Goal: Feedback & Contribution: Contribute content

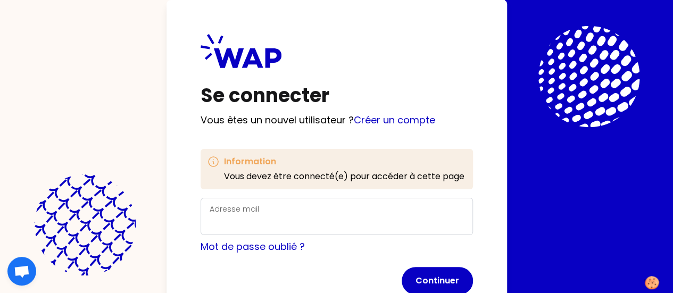
click at [214, 211] on div "Adresse mail" at bounding box center [337, 217] width 254 height 28
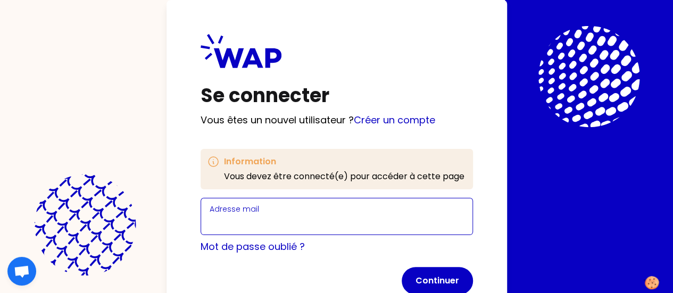
click at [210, 223] on input "Adresse mail" at bounding box center [337, 223] width 254 height 15
type input "l"
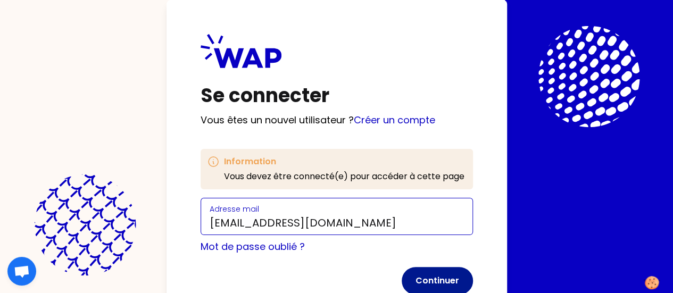
type input "ldupre7@gmail.com"
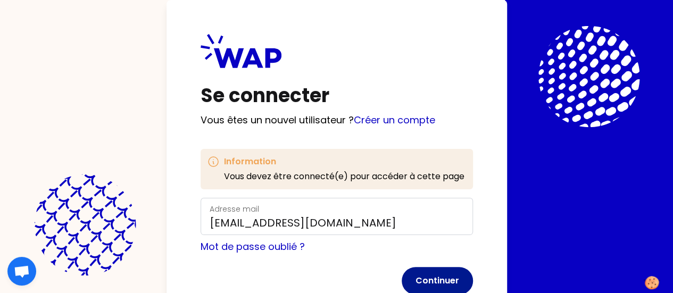
click at [402, 276] on button "Continuer" at bounding box center [437, 281] width 71 height 28
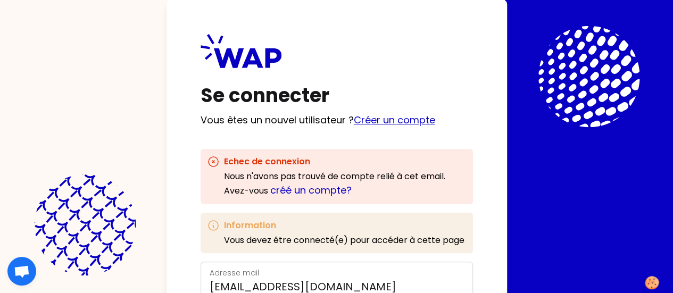
click at [354, 116] on link "Créer un compte" at bounding box center [394, 119] width 81 height 13
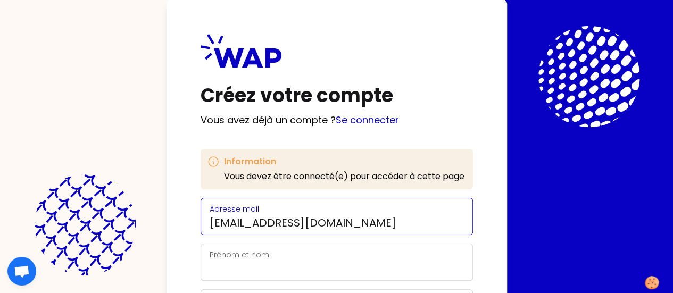
click at [210, 221] on input "ldupre7@gmail.com" at bounding box center [337, 223] width 254 height 15
type input "lucie.dupre@etudiant.univ-rennes2.fr"
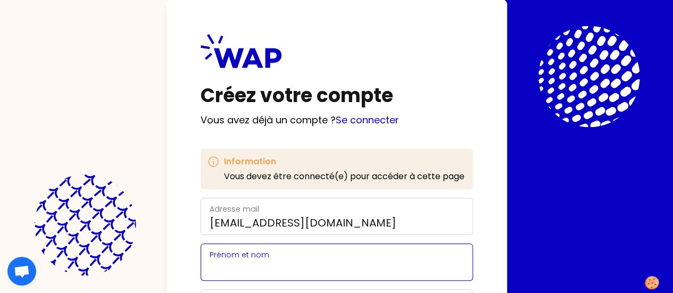
click at [210, 266] on input "Prénom et nom" at bounding box center [337, 268] width 254 height 15
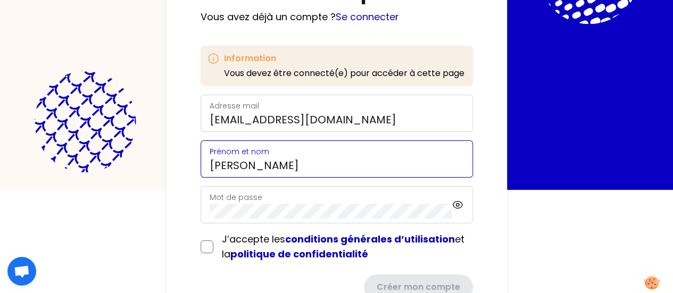
scroll to position [137, 0]
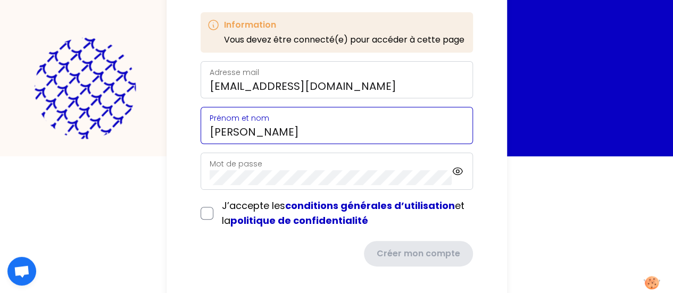
type input "Lucie DUPRE"
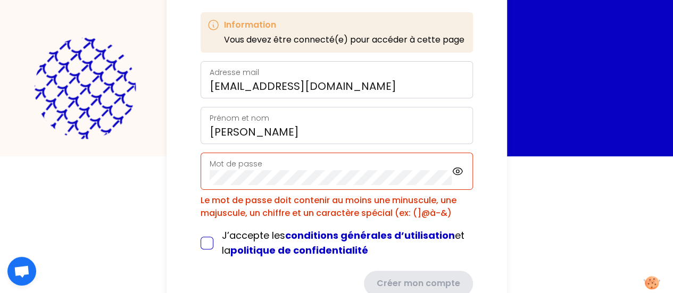
click at [201, 213] on form "Adresse mail lucie.dupre@etudiant.univ-rennes2.fr Prénom et nom Lucie DUPRE Mot…" at bounding box center [337, 178] width 272 height 235
click at [452, 168] on icon at bounding box center [458, 171] width 12 height 13
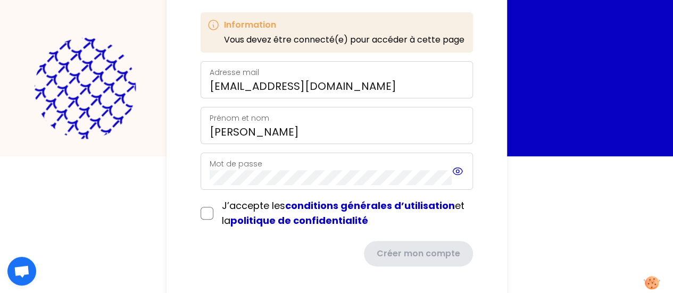
click at [452, 171] on icon at bounding box center [458, 171] width 12 height 13
click at [201, 210] on input "checkbox" at bounding box center [207, 213] width 13 height 13
checkbox input "true"
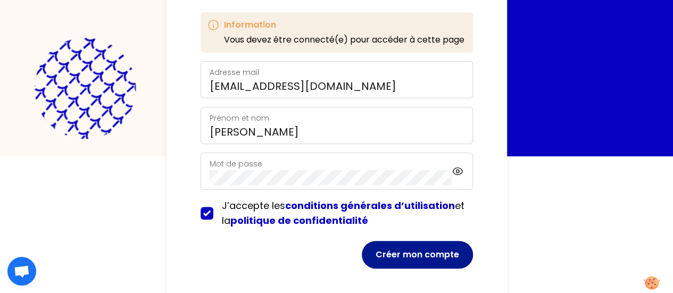
click at [362, 253] on button "Créer mon compte" at bounding box center [417, 255] width 111 height 28
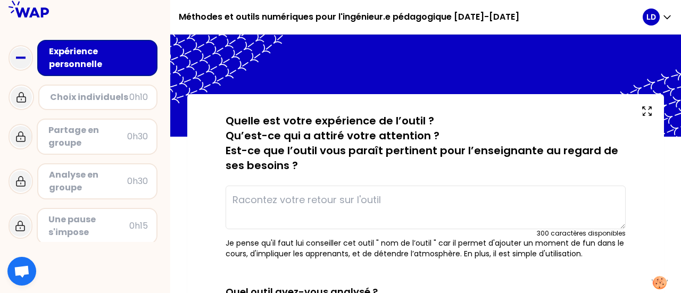
click at [87, 93] on div "Choix individuels" at bounding box center [89, 97] width 79 height 13
click at [88, 64] on div "Expérience personnelle" at bounding box center [98, 58] width 99 height 26
click at [429, 210] on textarea at bounding box center [426, 208] width 400 height 44
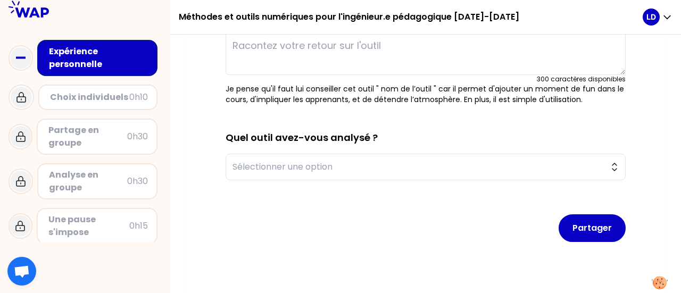
scroll to position [155, 0]
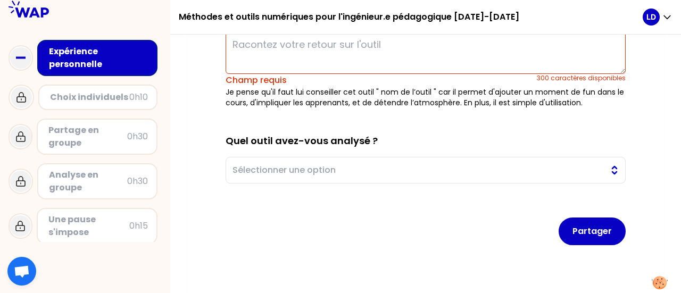
click at [394, 165] on span "Sélectionner une option" at bounding box center [418, 170] width 371 height 13
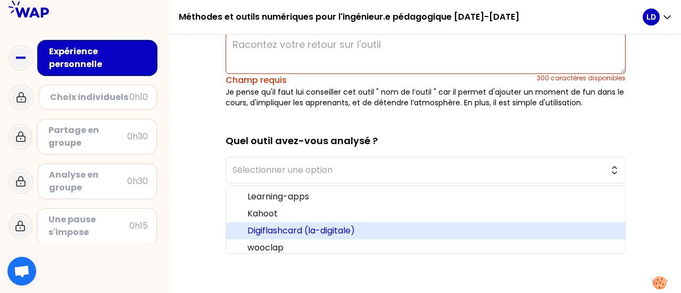
click at [302, 234] on span "Digiflashcard (la-digitale)" at bounding box center [431, 231] width 369 height 13
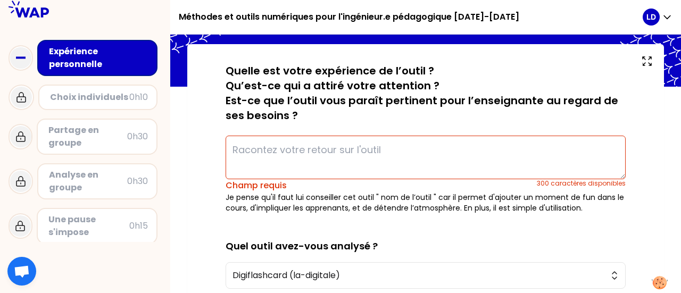
scroll to position [49, 0]
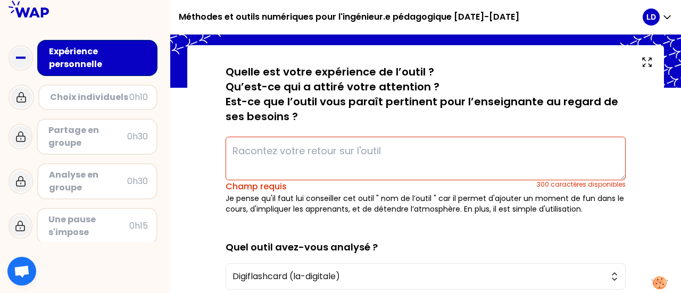
click at [351, 150] on textarea at bounding box center [426, 159] width 400 height 44
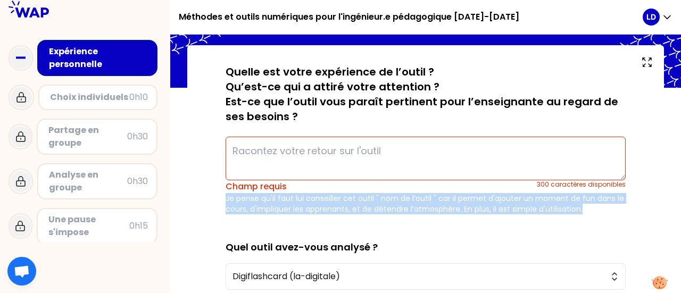
drag, startPoint x: 227, startPoint y: 198, endPoint x: 582, endPoint y: 207, distance: 354.5
click at [582, 207] on p "Je pense qu'il faut lui conseiller cet outil " nom de l’outil " car il permet d…" at bounding box center [426, 203] width 400 height 21
copy p "Je pense qu'il faut lui conseiller cet outil " nom de l’outil " car il permet d…"
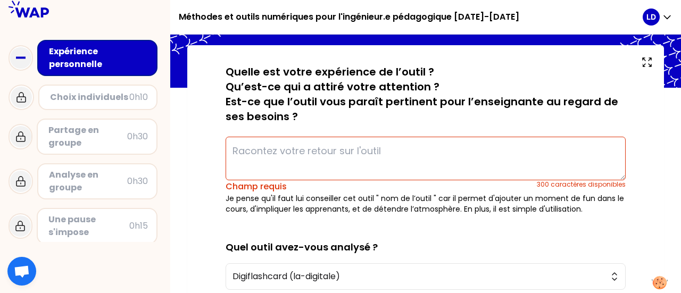
click at [294, 149] on textarea at bounding box center [426, 159] width 400 height 44
paste textarea "Je pense qu'il faut lui conseiller cet outil " nom de l’outil " car il permet d…"
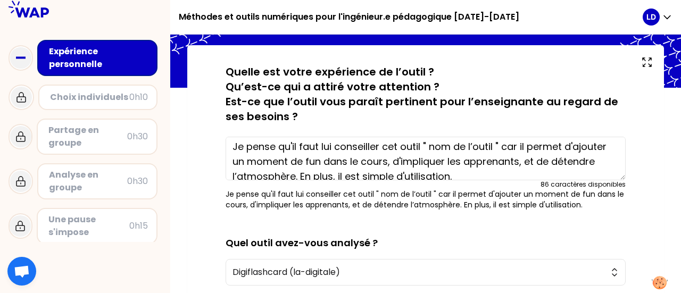
scroll to position [0, 0]
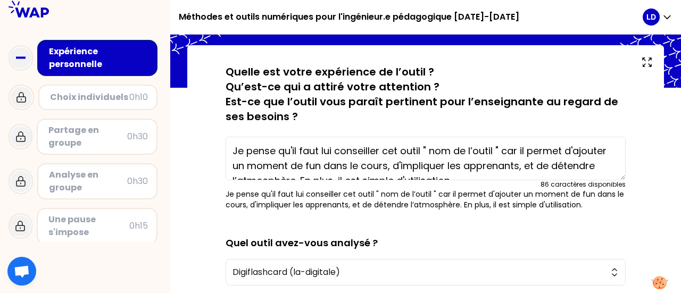
drag, startPoint x: 430, startPoint y: 142, endPoint x: 493, endPoint y: 143, distance: 62.8
click at [493, 143] on textarea "Je pense qu'il faut lui conseiller cet outil " nom de l’outil " car il permet d…" at bounding box center [426, 159] width 400 height 44
click at [311, 166] on textarea "Je pense qu'il faut lui conseiller cet outil " digiflashcards " car il permet d…" at bounding box center [426, 159] width 400 height 44
click at [407, 164] on textarea "Je pense qu'il faut lui conseiller cet outil " digiflashcards " car il permet d…" at bounding box center [426, 159] width 400 height 44
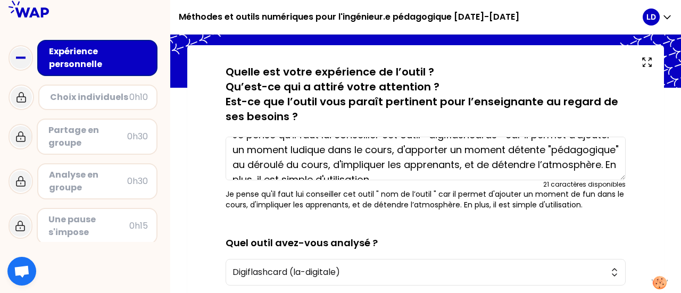
scroll to position [30, 0]
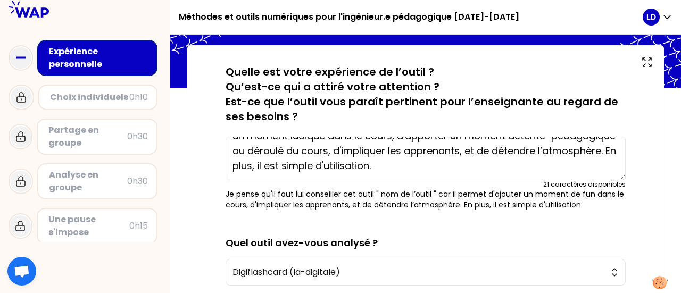
drag, startPoint x: 541, startPoint y: 164, endPoint x: 299, endPoint y: 168, distance: 241.6
click at [299, 168] on textarea "Je pense qu'il faut lui conseiller cet outil " digiflashcards " car il permet d…" at bounding box center [426, 159] width 400 height 44
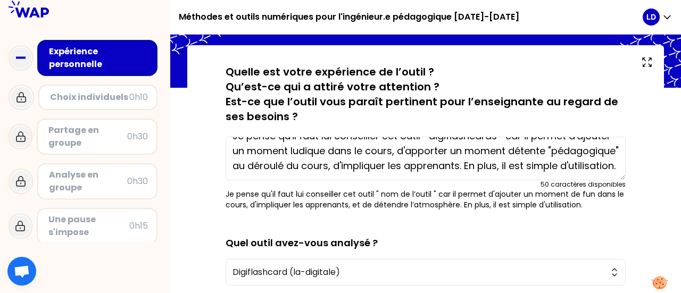
click at [338, 164] on textarea "Je pense qu'il faut lui conseiller cet outil " digiflashcards " car il permet d…" at bounding box center [426, 159] width 400 height 44
click at [345, 167] on textarea "Je pense qu'il faut lui conseiller cet outil " digiflashcards " car il permet d…" at bounding box center [426, 159] width 400 height 44
paste textarea "Les outils de La Digitale sont mis à disposition gratuitement et financés de ma…"
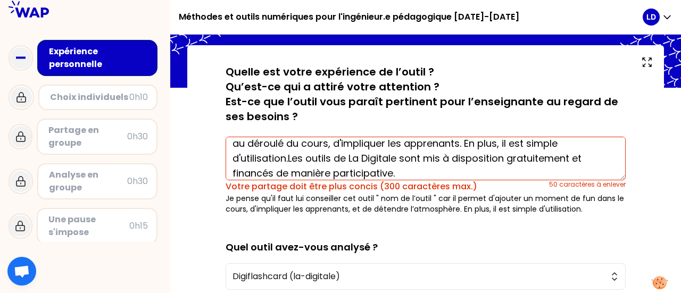
scroll to position [45, 0]
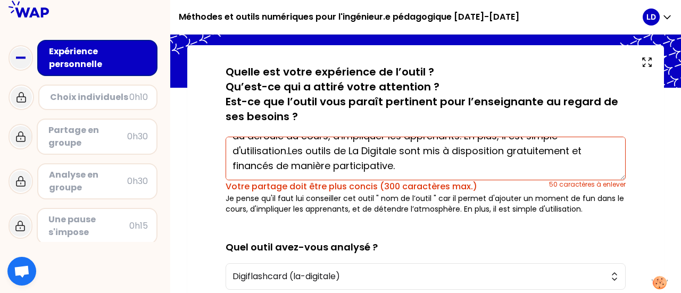
drag, startPoint x: 431, startPoint y: 172, endPoint x: 233, endPoint y: 167, distance: 198.5
click at [233, 167] on textarea "Je pense qu'il faut lui conseiller cet outil " digiflashcards " car il permet d…" at bounding box center [426, 159] width 400 height 44
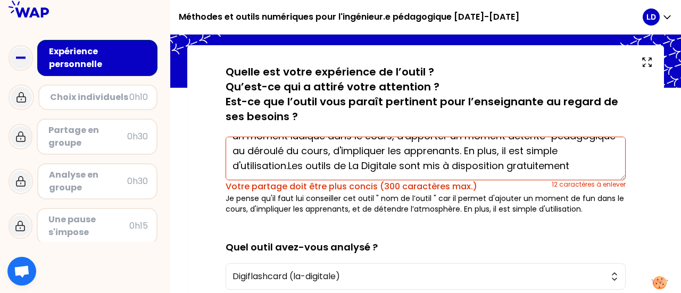
scroll to position [30, 0]
click at [321, 164] on textarea "Je pense qu'il faut lui conseiller cet outil " digiflashcards " car il permet d…" at bounding box center [426, 159] width 400 height 44
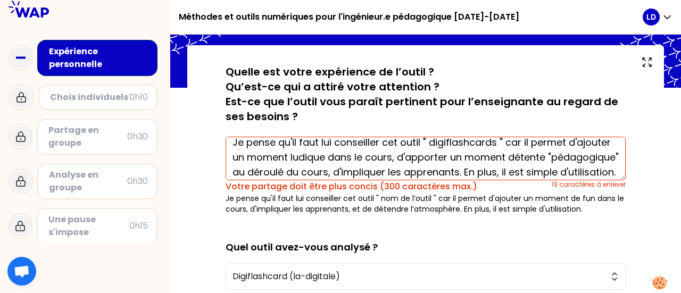
scroll to position [0, 0]
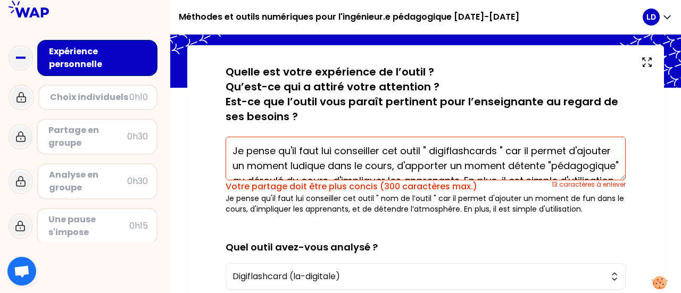
drag, startPoint x: 233, startPoint y: 148, endPoint x: 405, endPoint y: 150, distance: 172.4
click at [405, 150] on textarea "Je pense qu'il faut lui conseiller cet outil " digiflashcards " car il permet d…" at bounding box center [426, 159] width 400 height 44
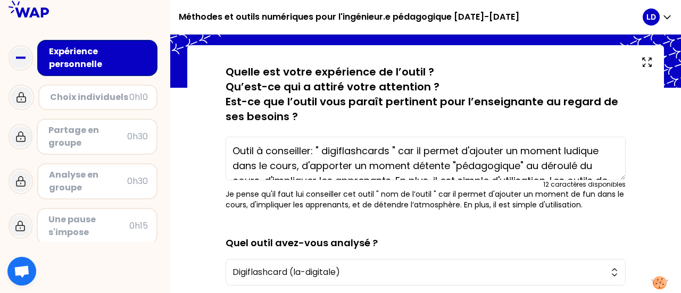
scroll to position [6, 0]
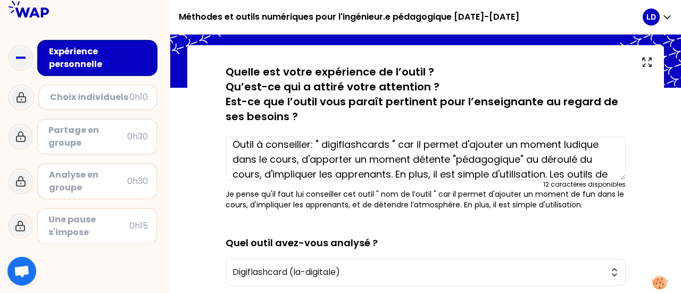
click at [602, 144] on textarea "Outil à conseiller: " digiflashcards " car il permet d'ajouter un moment ludiqu…" at bounding box center [426, 159] width 400 height 44
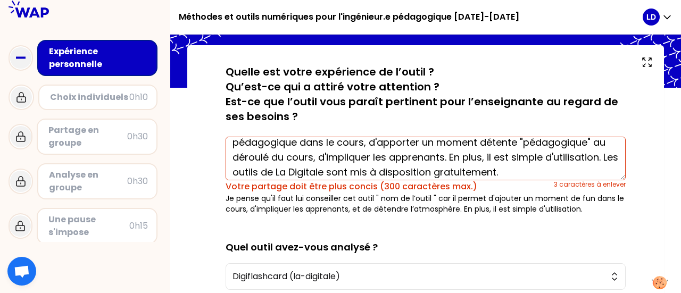
scroll to position [30, 0]
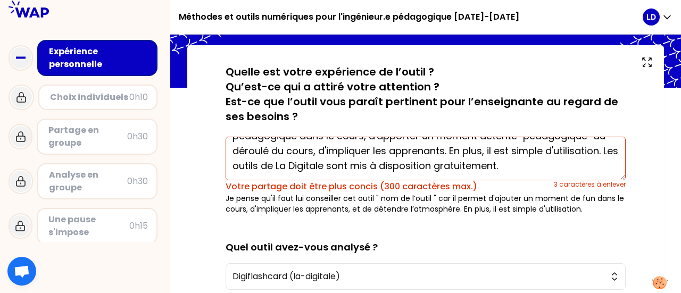
drag, startPoint x: 384, startPoint y: 159, endPoint x: 332, endPoint y: 154, distance: 51.8
click at [332, 154] on textarea "Outil à conseiller: " digiflashcards " car il permet d'ajouter un moment ludiqu…" at bounding box center [426, 159] width 400 height 44
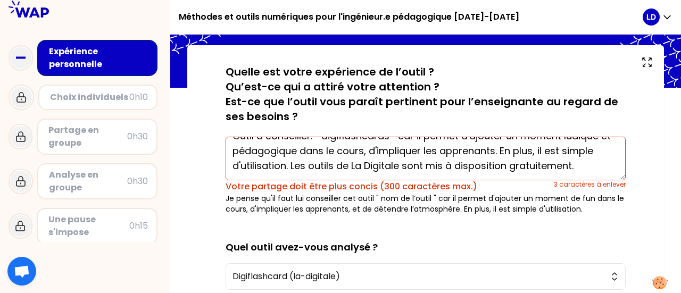
scroll to position [15, 0]
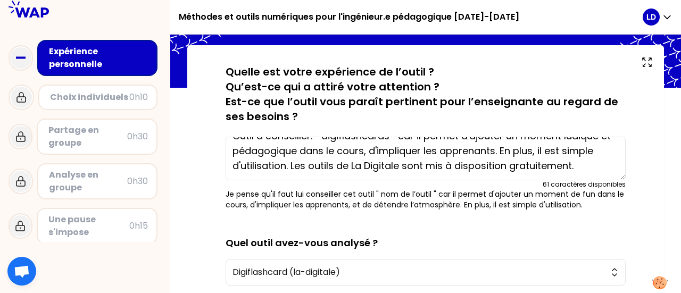
drag, startPoint x: 383, startPoint y: 148, endPoint x: 436, endPoint y: 150, distance: 52.7
click at [436, 150] on textarea "Outil à conseiller: " digiflashcards " car il permet d'ajouter un moment ludiqu…" at bounding box center [426, 159] width 400 height 44
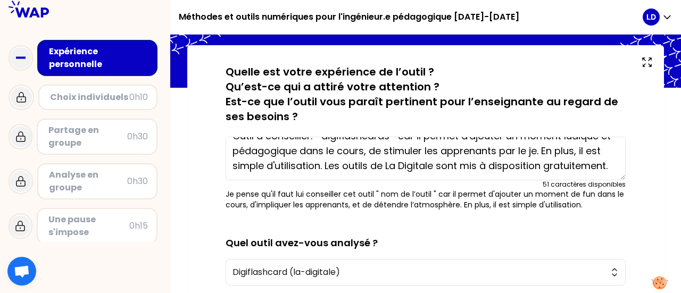
scroll to position [22, 0]
drag, startPoint x: 561, startPoint y: 143, endPoint x: 596, endPoint y: 144, distance: 35.1
click at [596, 144] on textarea "Outil à conseiller: " digiflashcards " car il permet d'ajouter un moment ludiqu…" at bounding box center [426, 159] width 400 height 44
click at [609, 166] on textarea "Outil à conseiller: " digiflashcards " car il permet d'ajouter un moment ludiqu…" at bounding box center [426, 159] width 400 height 44
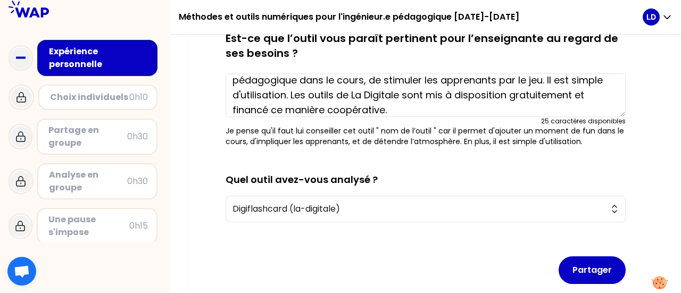
scroll to position [166, 0]
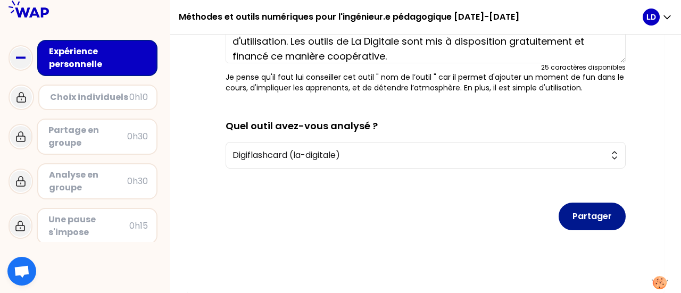
type textarea "Outil à conseiller: " digiflashcards " car il permet d'ajouter un moment ludiqu…"
click at [589, 217] on button "Partager" at bounding box center [592, 217] width 67 height 28
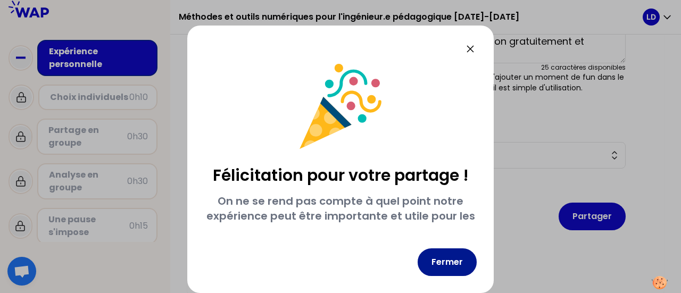
click at [448, 255] on button "Fermer" at bounding box center [447, 263] width 59 height 28
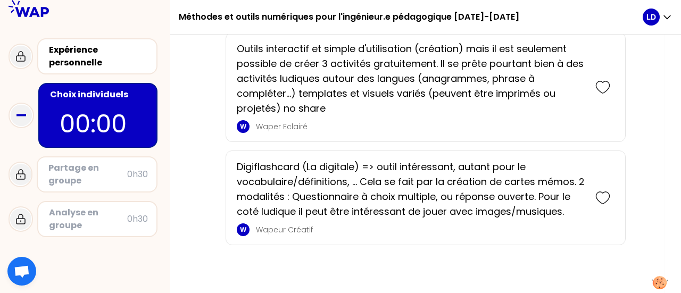
scroll to position [1220, 0]
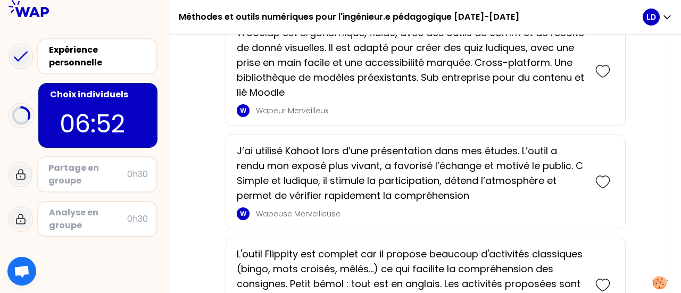
scroll to position [575, 0]
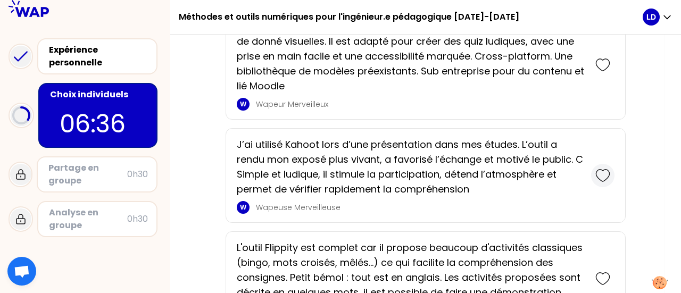
click at [597, 174] on icon at bounding box center [602, 176] width 13 height 12
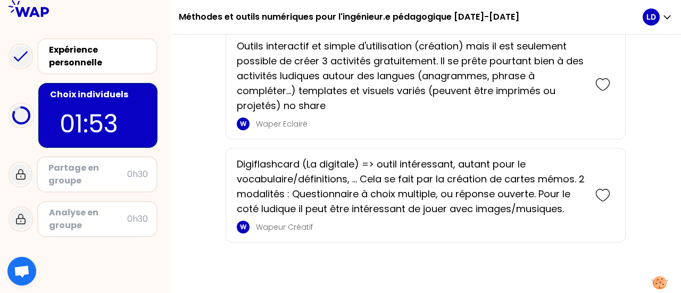
scroll to position [1187, 0]
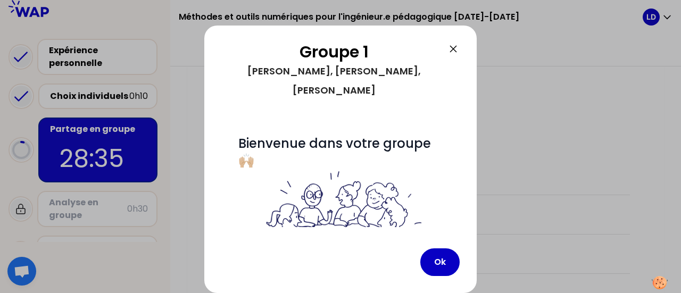
scroll to position [260, 0]
click at [435, 258] on button "Ok" at bounding box center [439, 263] width 39 height 28
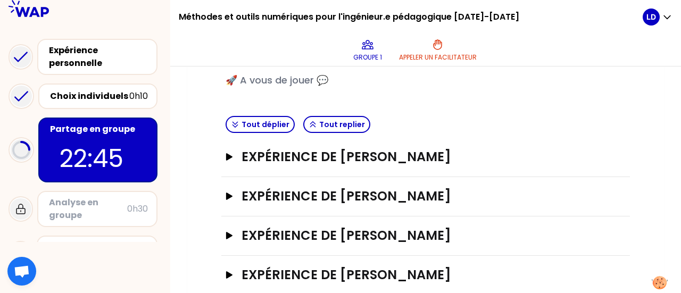
scroll to position [246, 0]
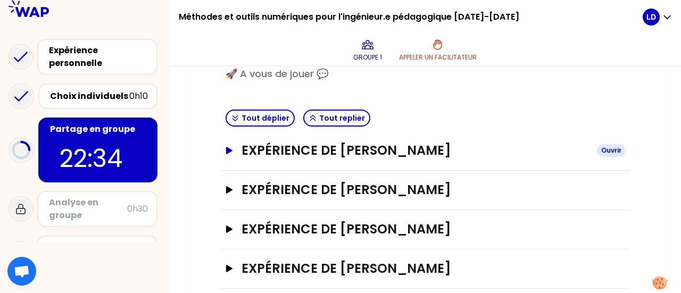
click at [326, 147] on h3 "Expérience de [PERSON_NAME]" at bounding box center [415, 150] width 347 height 17
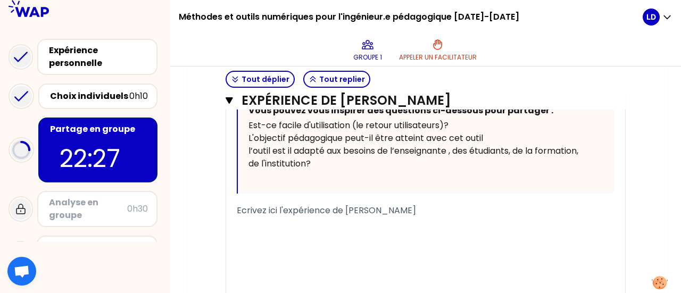
scroll to position [521, 0]
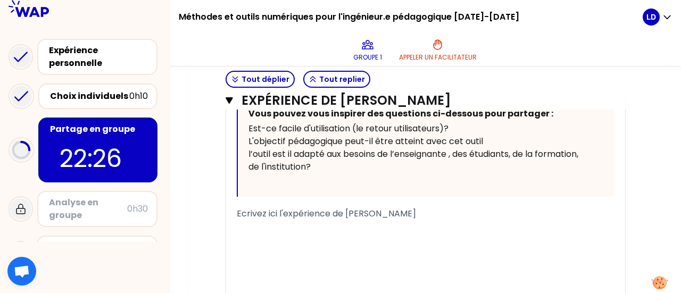
click at [344, 220] on span "Ecrivez ici l'expérience de [PERSON_NAME]" at bounding box center [326, 214] width 179 height 12
click at [395, 220] on div "Ecrivez ici l'expérience de [PERSON_NAME]" at bounding box center [426, 214] width 378 height 13
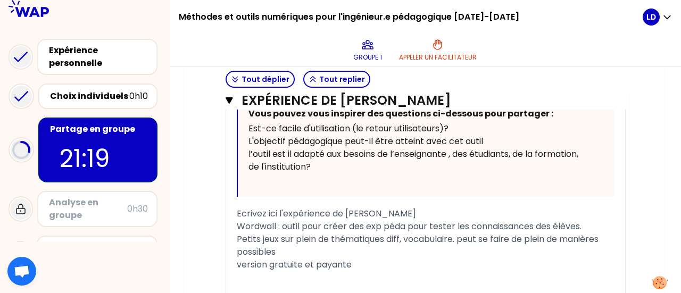
scroll to position [639, 0]
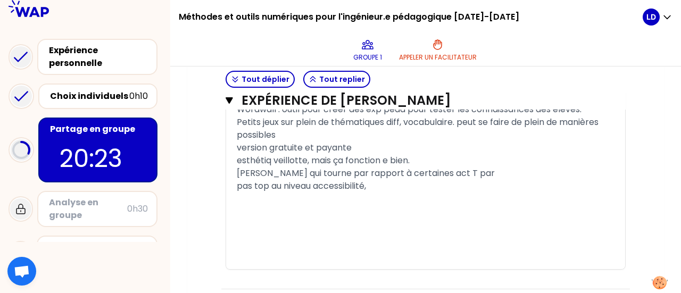
click at [425, 179] on span "[PERSON_NAME] qui tourne par rapport à certaines act T par" at bounding box center [366, 173] width 258 height 12
click at [425, 193] on div "pas top au niveau accessibilité," at bounding box center [426, 186] width 378 height 13
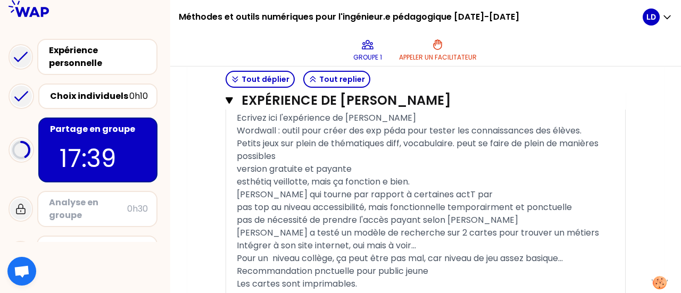
scroll to position [643, 0]
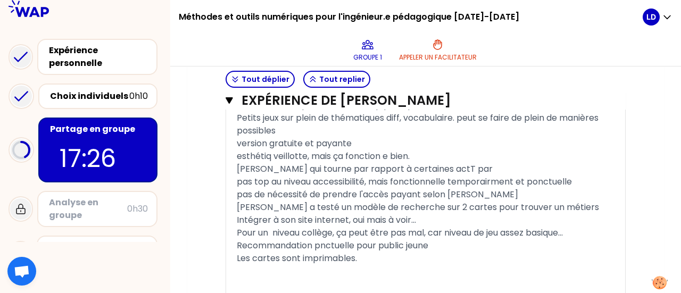
click at [383, 162] on span "esthétiq veillotte, mais ça fonction e bien." at bounding box center [323, 156] width 173 height 12
click at [470, 176] on div "[PERSON_NAME] qui tourne par rapport à certaines actT par" at bounding box center [426, 169] width 378 height 13
click at [496, 188] on span "pas top au niveau accessibilité, mais fonctionnelle temporairment et ponctuelle" at bounding box center [404, 182] width 335 height 12
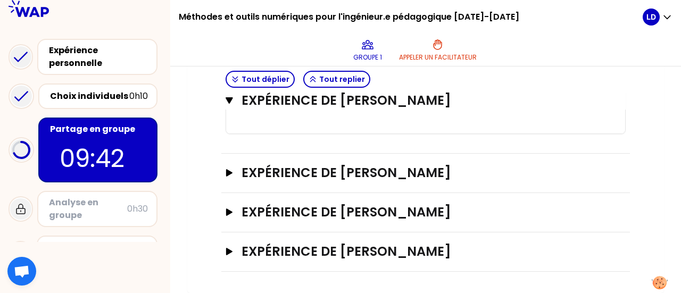
scroll to position [868, 0]
click at [348, 176] on h3 "Expérience de [PERSON_NAME]" at bounding box center [415, 172] width 347 height 17
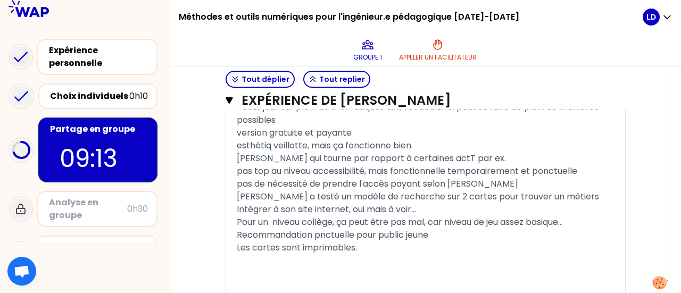
scroll to position [651, 0]
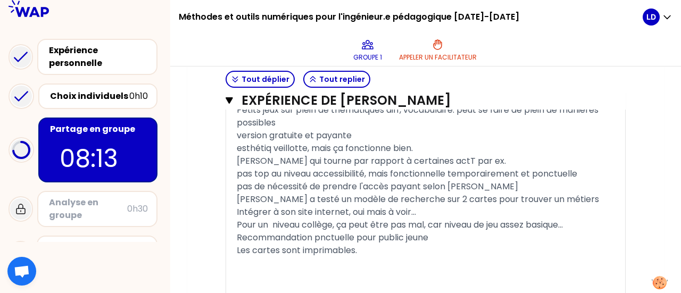
click at [565, 206] on div "[PERSON_NAME] a testé un modèle de recherche sur 2 cartes pour trouver un métie…" at bounding box center [426, 199] width 378 height 13
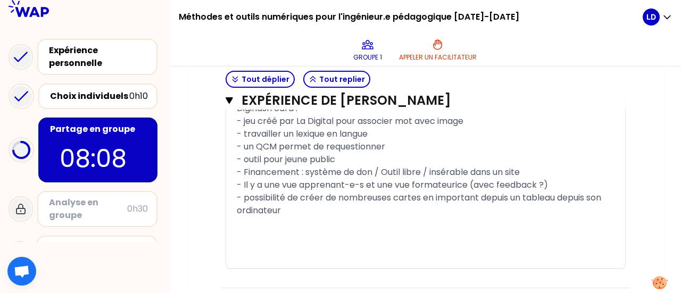
scroll to position [1392, 0]
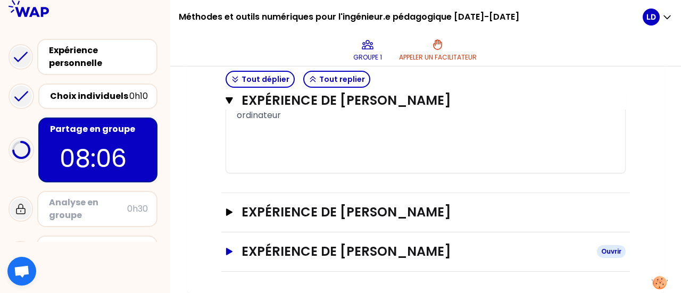
click at [307, 249] on h3 "Expérience de [PERSON_NAME]" at bounding box center [415, 251] width 347 height 17
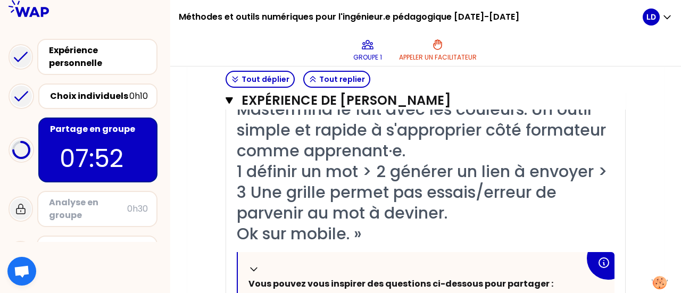
scroll to position [1630, 0]
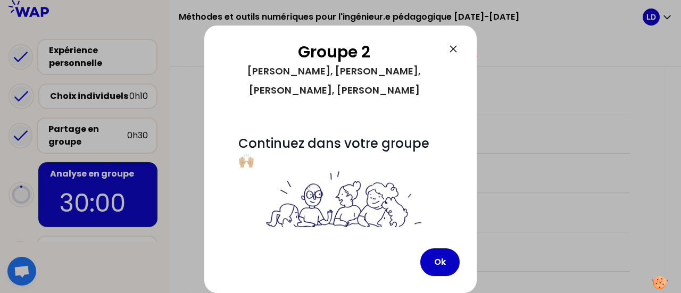
scroll to position [305, 0]
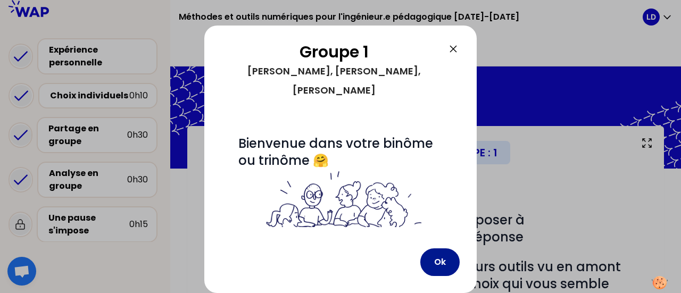
click at [436, 269] on button "Ok" at bounding box center [439, 263] width 39 height 28
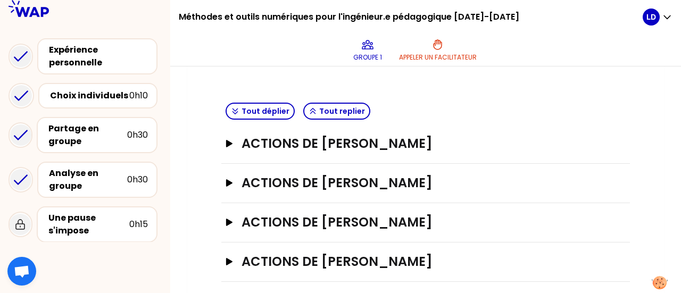
scroll to position [376, 0]
